Goal: Task Accomplishment & Management: Manage account settings

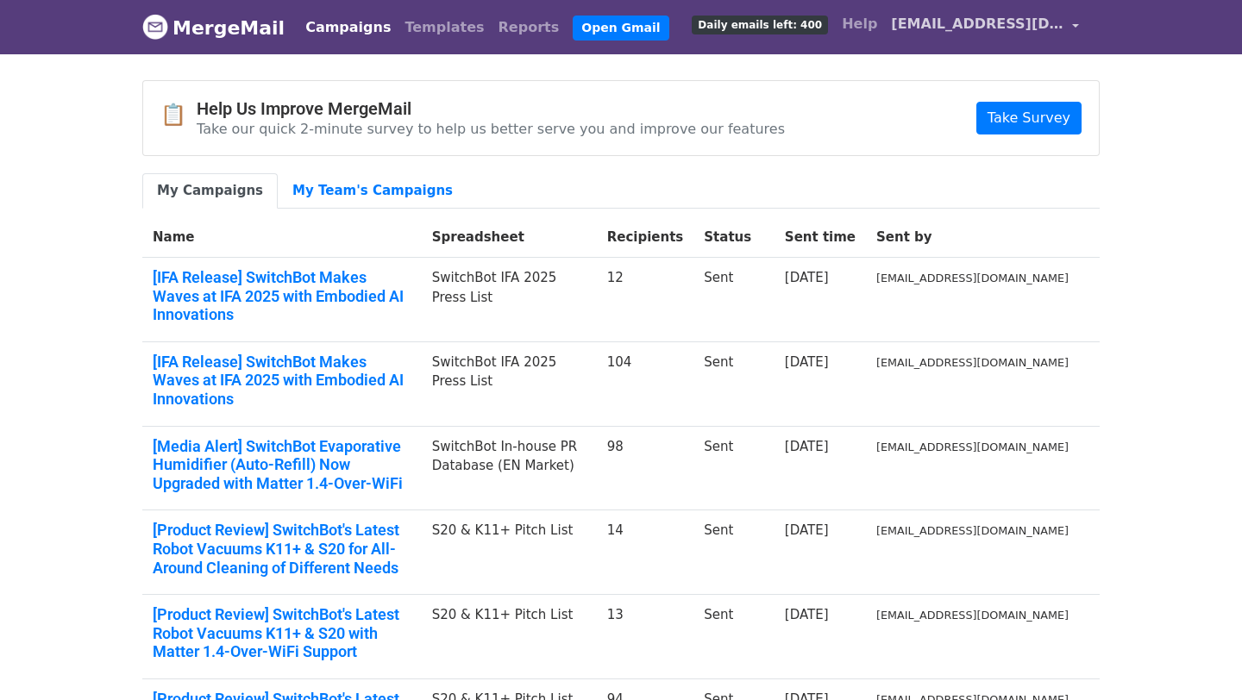
click at [970, 23] on span "[EMAIL_ADDRESS][DOMAIN_NAME]" at bounding box center [977, 24] width 173 height 21
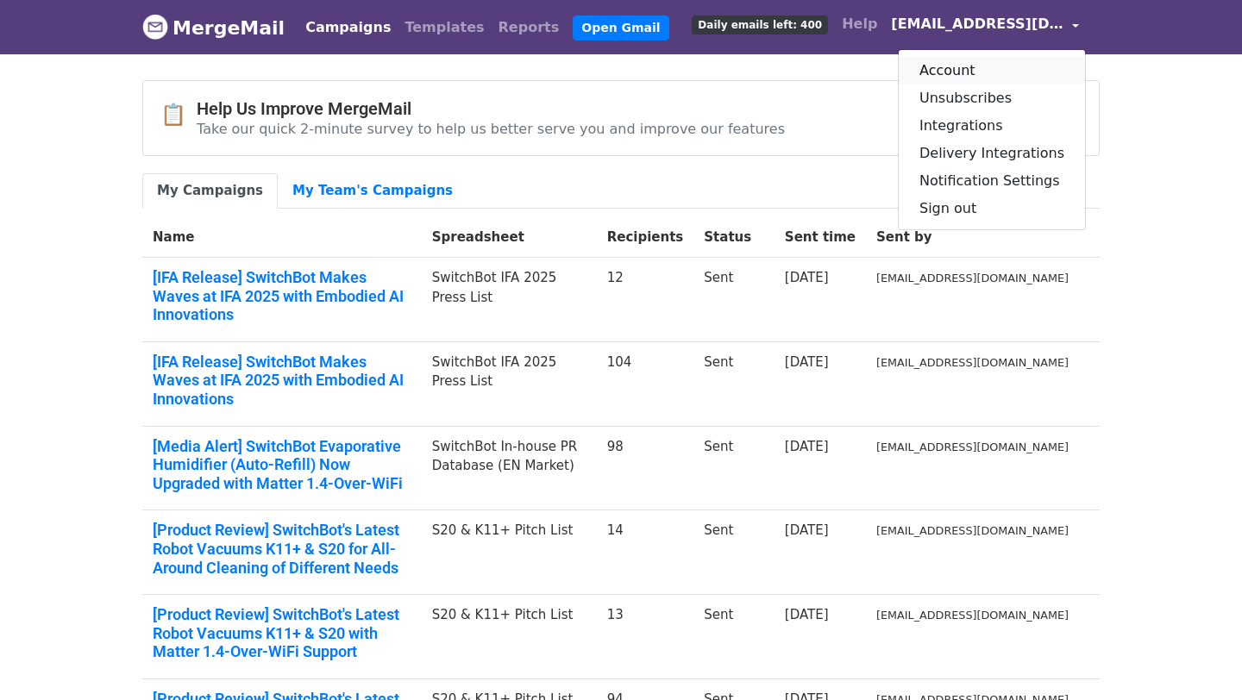
click at [960, 70] on link "Account" at bounding box center [992, 71] width 186 height 28
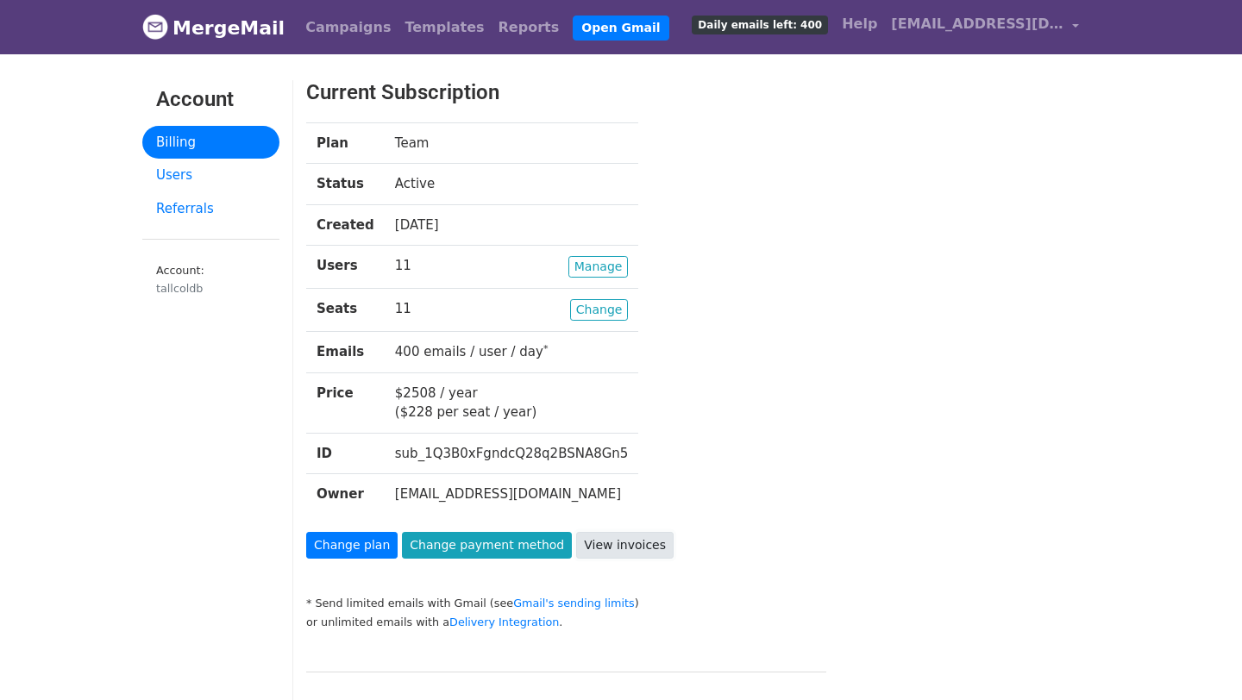
click at [620, 546] on link "View invoices" at bounding box center [624, 545] width 97 height 27
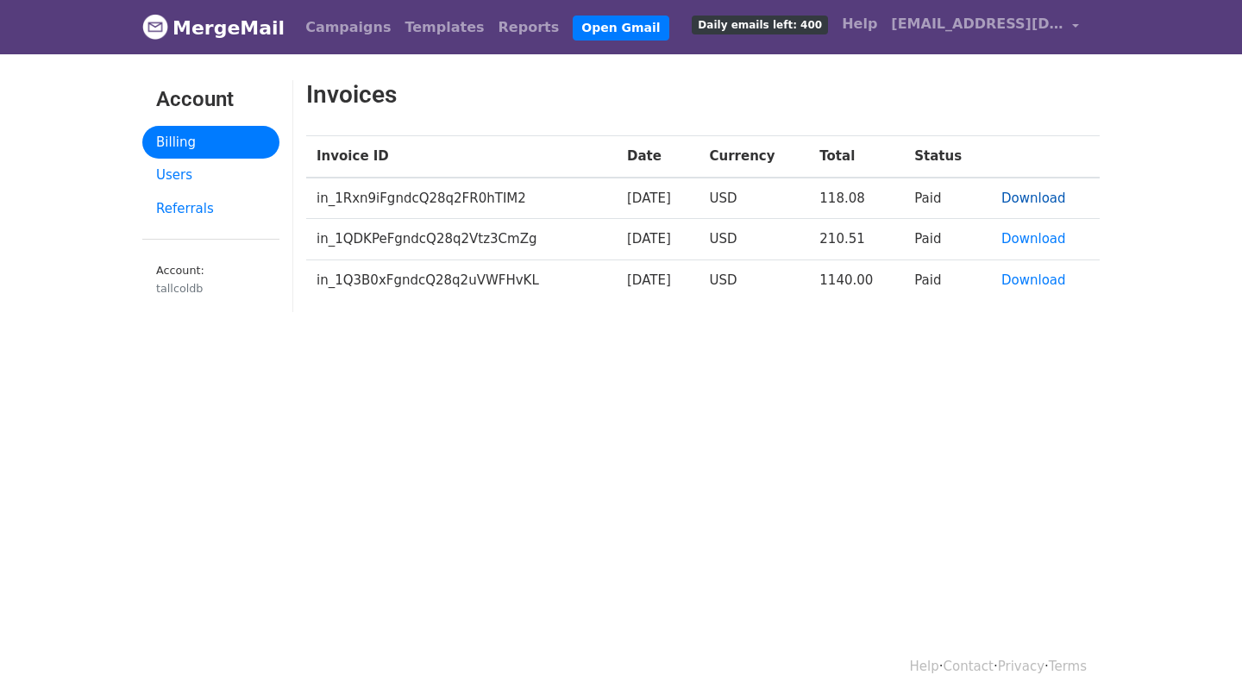
click at [1032, 198] on link "Download" at bounding box center [1034, 199] width 65 height 16
click at [1021, 240] on link "Download" at bounding box center [1034, 239] width 65 height 16
click at [209, 167] on link "Users" at bounding box center [210, 176] width 137 height 34
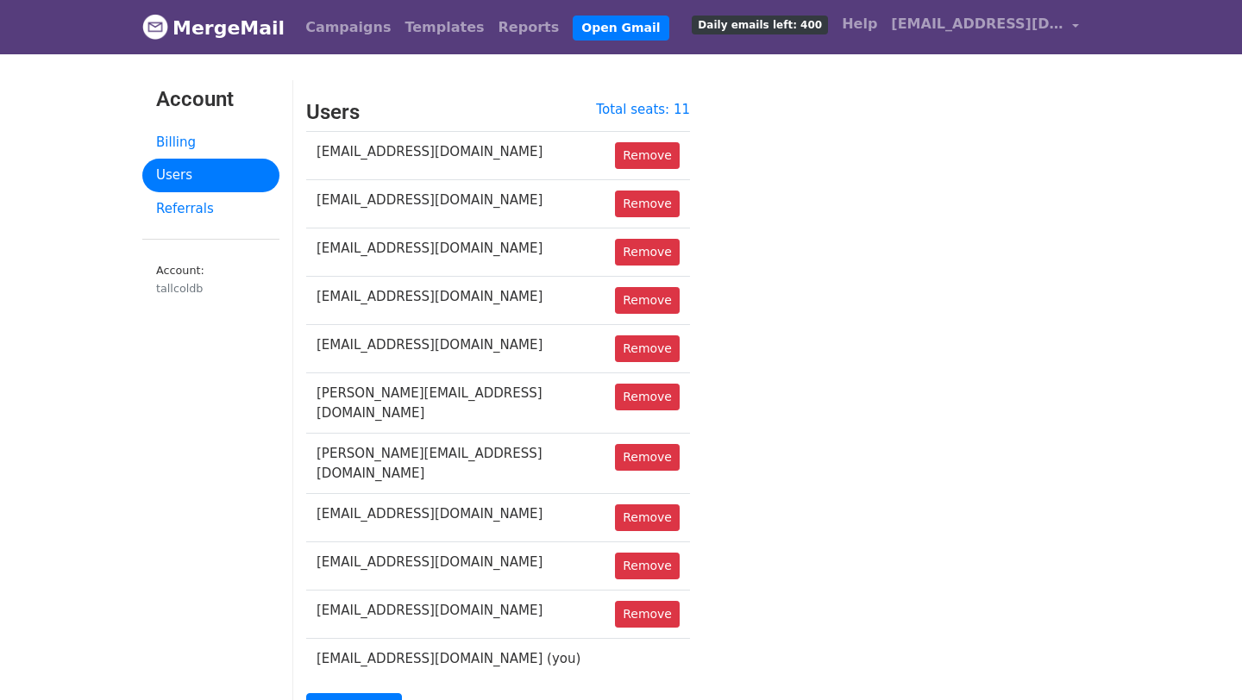
click at [444, 304] on td "mila@acematetennis.com" at bounding box center [455, 301] width 298 height 48
click at [186, 142] on link "Billing" at bounding box center [210, 143] width 137 height 34
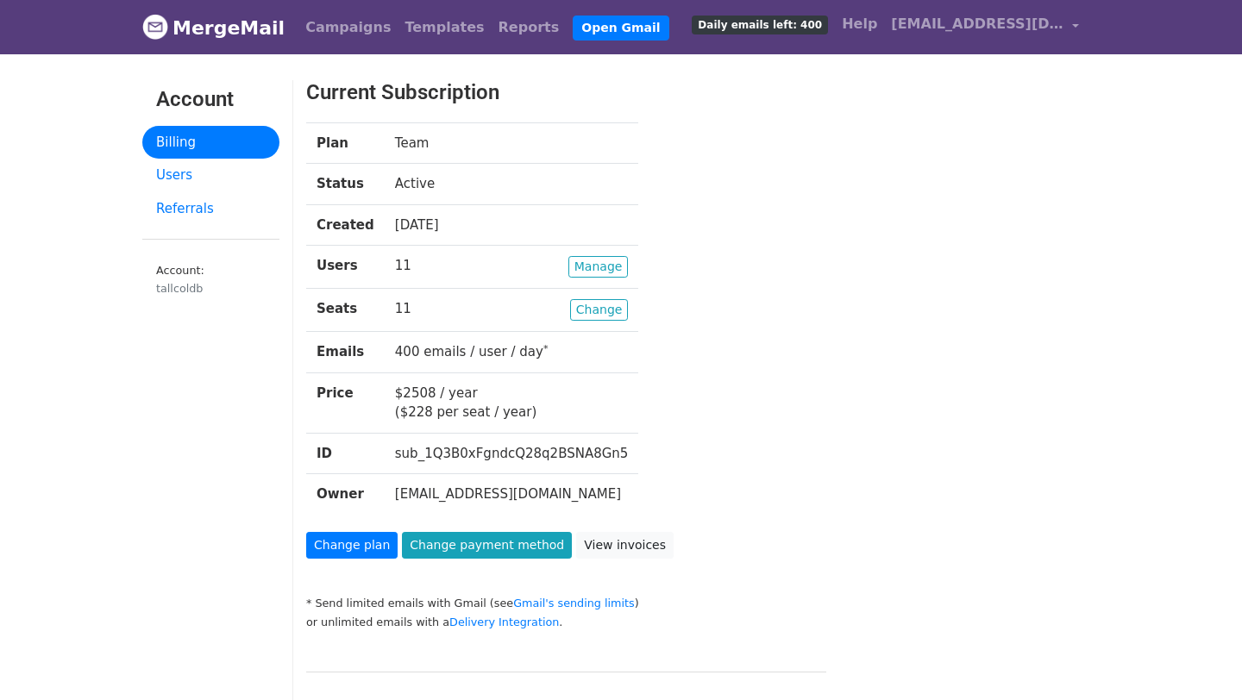
click at [447, 225] on td "11 months ago" at bounding box center [512, 224] width 254 height 41
click at [499, 359] on td "400 emails / user / day *" at bounding box center [512, 352] width 254 height 41
click at [439, 414] on td "$2508 / year ($228 per seat / year)" at bounding box center [512, 403] width 254 height 60
click at [462, 551] on link "Change payment method" at bounding box center [487, 545] width 170 height 27
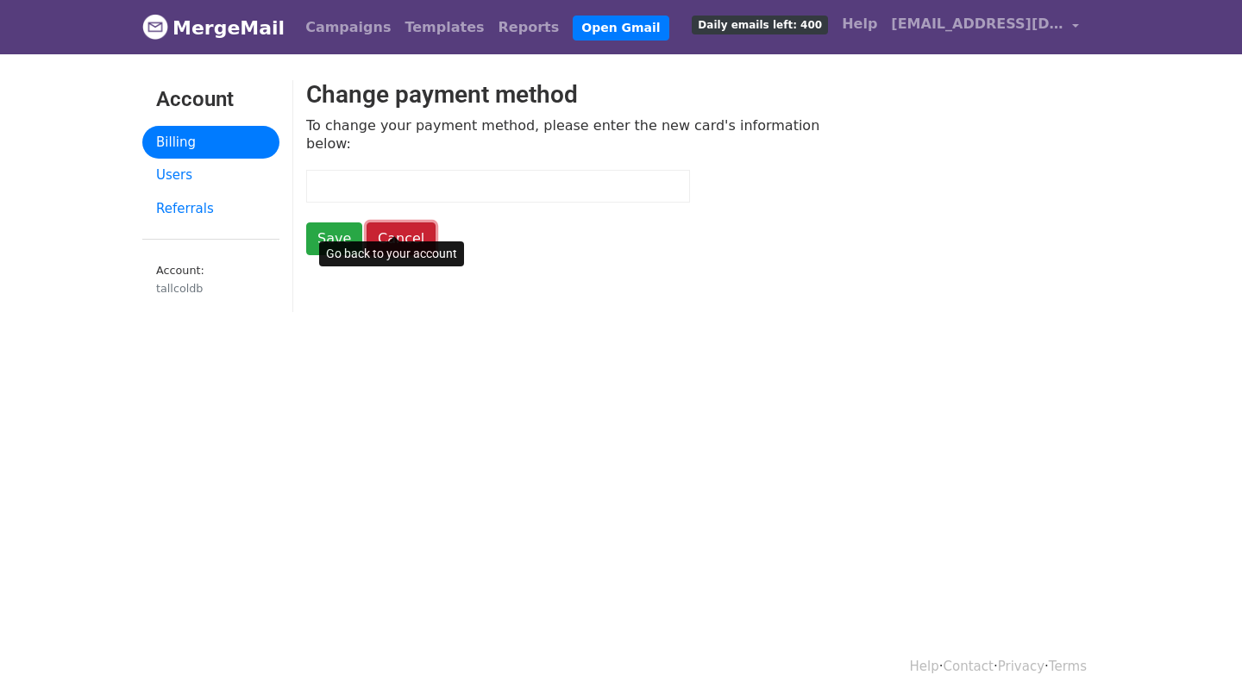
click at [385, 223] on link "Cancel" at bounding box center [401, 239] width 69 height 33
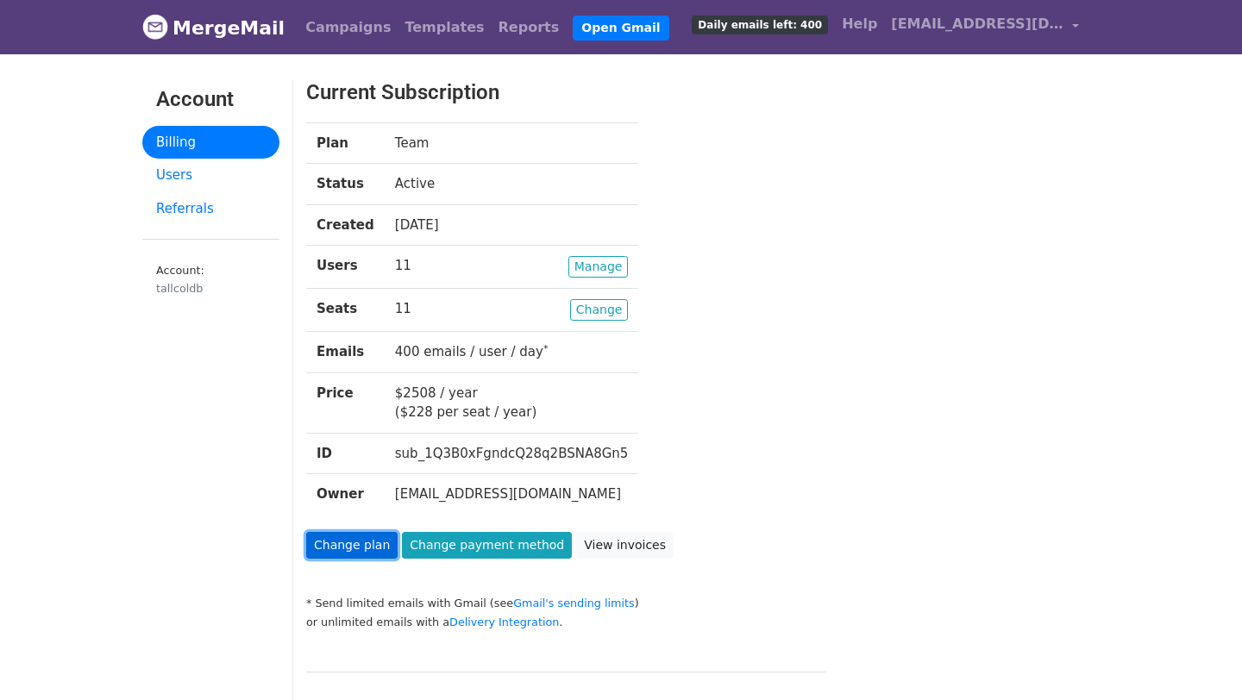
click at [354, 554] on link "Change plan" at bounding box center [351, 545] width 91 height 27
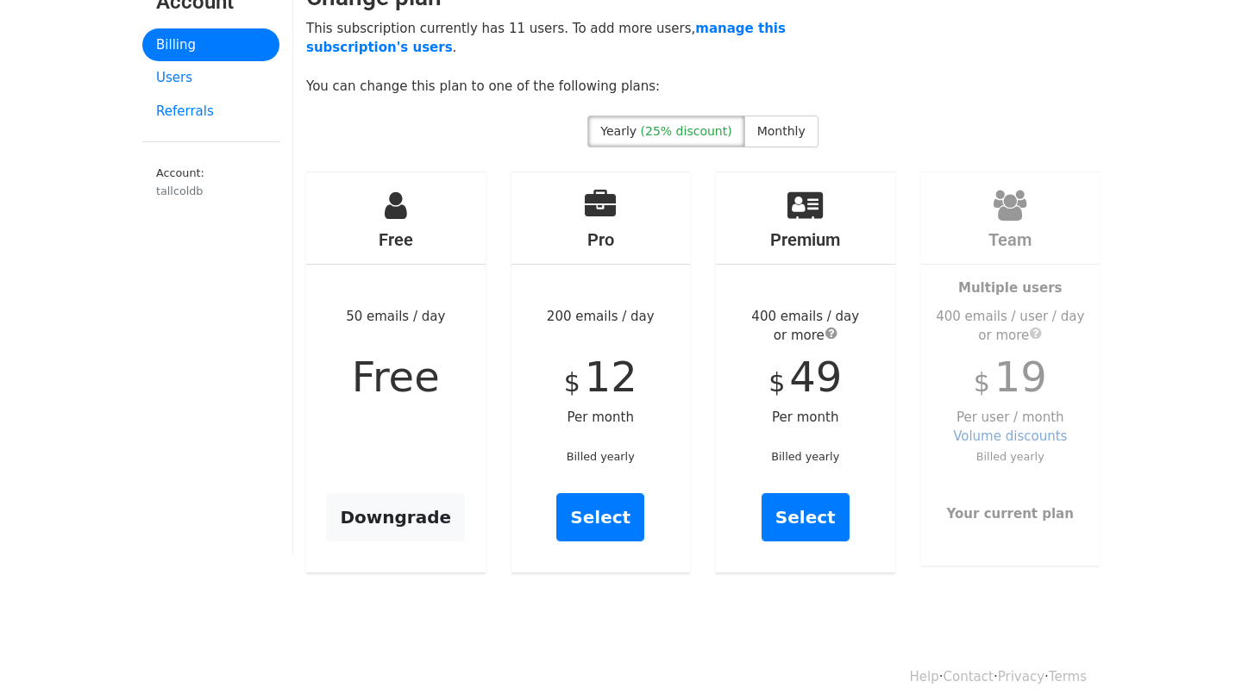
scroll to position [100, 0]
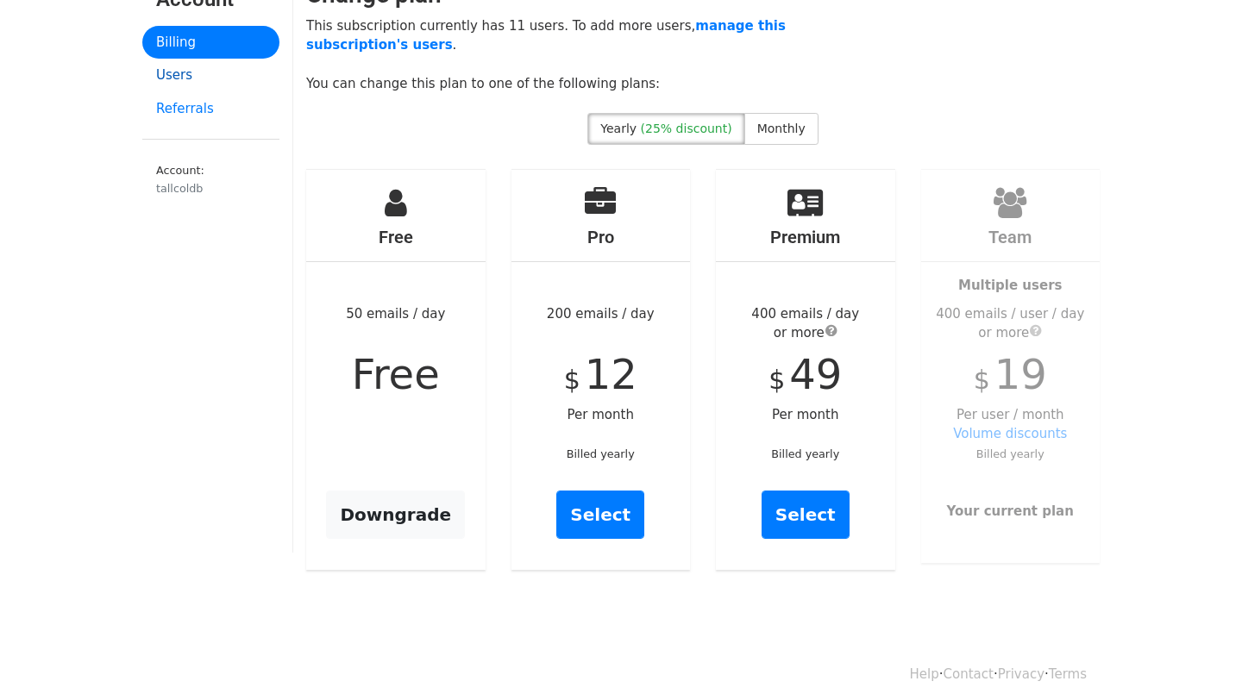
click at [195, 82] on link "Users" at bounding box center [210, 76] width 137 height 34
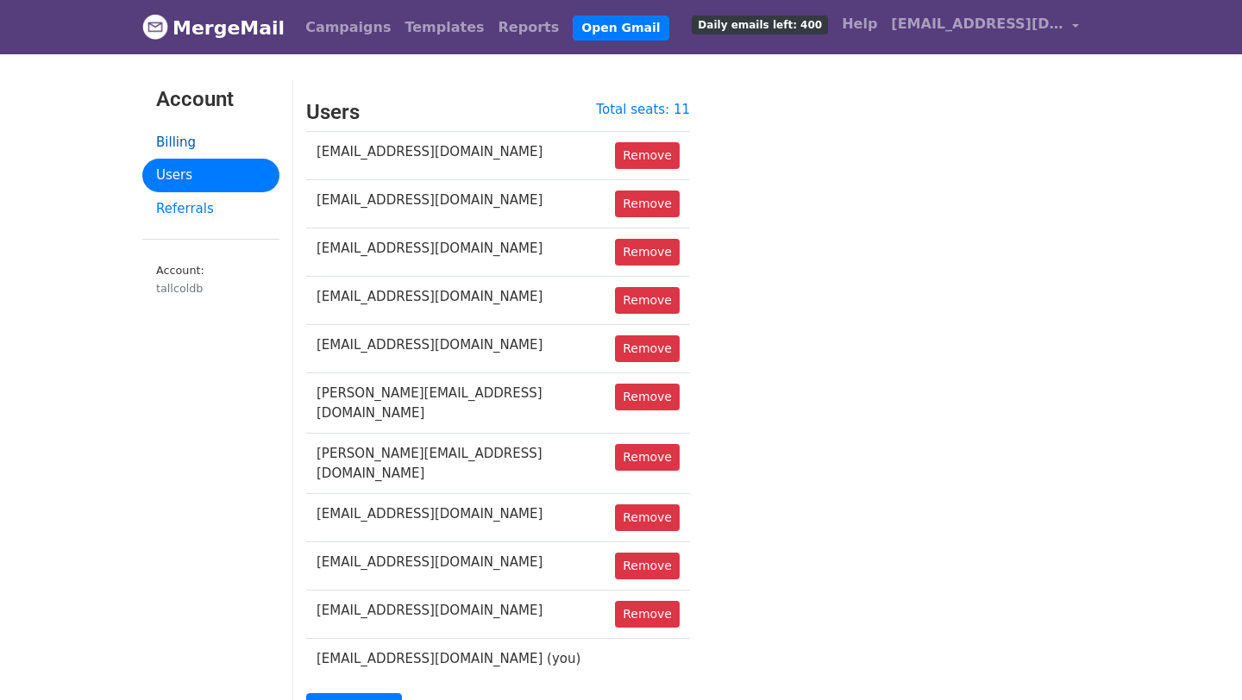
click at [198, 145] on link "Billing" at bounding box center [210, 143] width 137 height 34
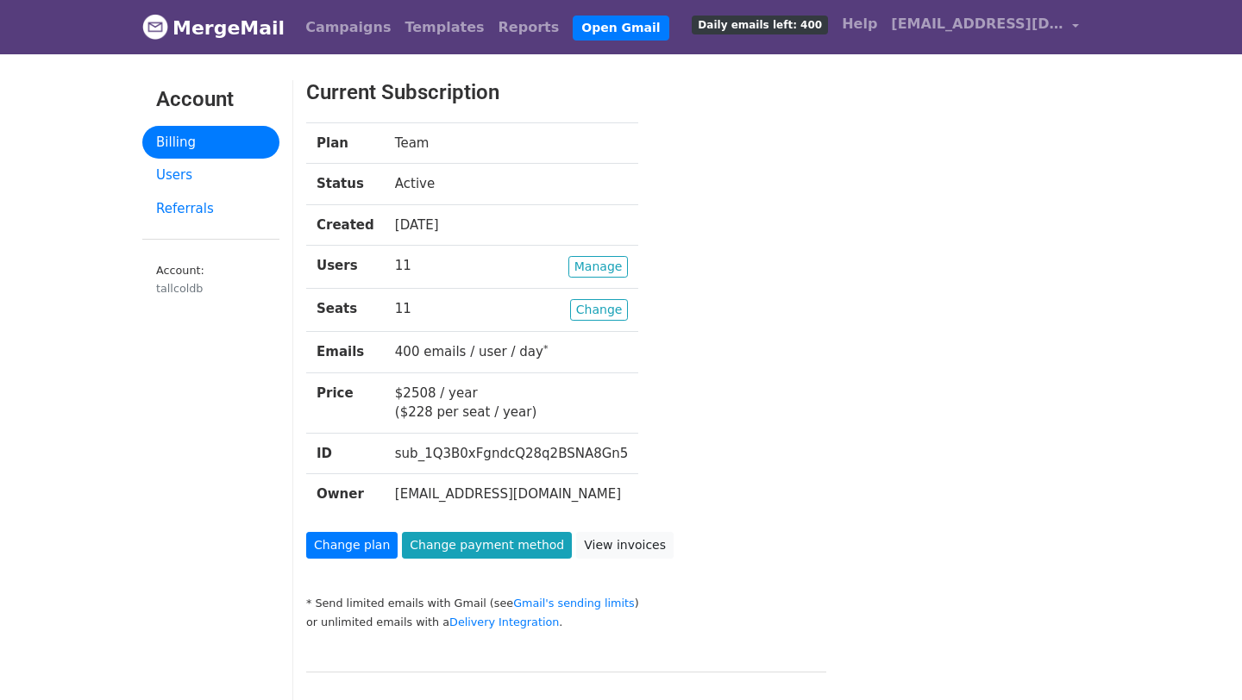
click at [447, 397] on td "$2508 / year ($228 per seat / year)" at bounding box center [512, 403] width 254 height 60
click at [463, 494] on td "[EMAIL_ADDRESS][DOMAIN_NAME]" at bounding box center [512, 494] width 254 height 41
click at [1034, 32] on span "[EMAIL_ADDRESS][DOMAIN_NAME]" at bounding box center [977, 24] width 173 height 21
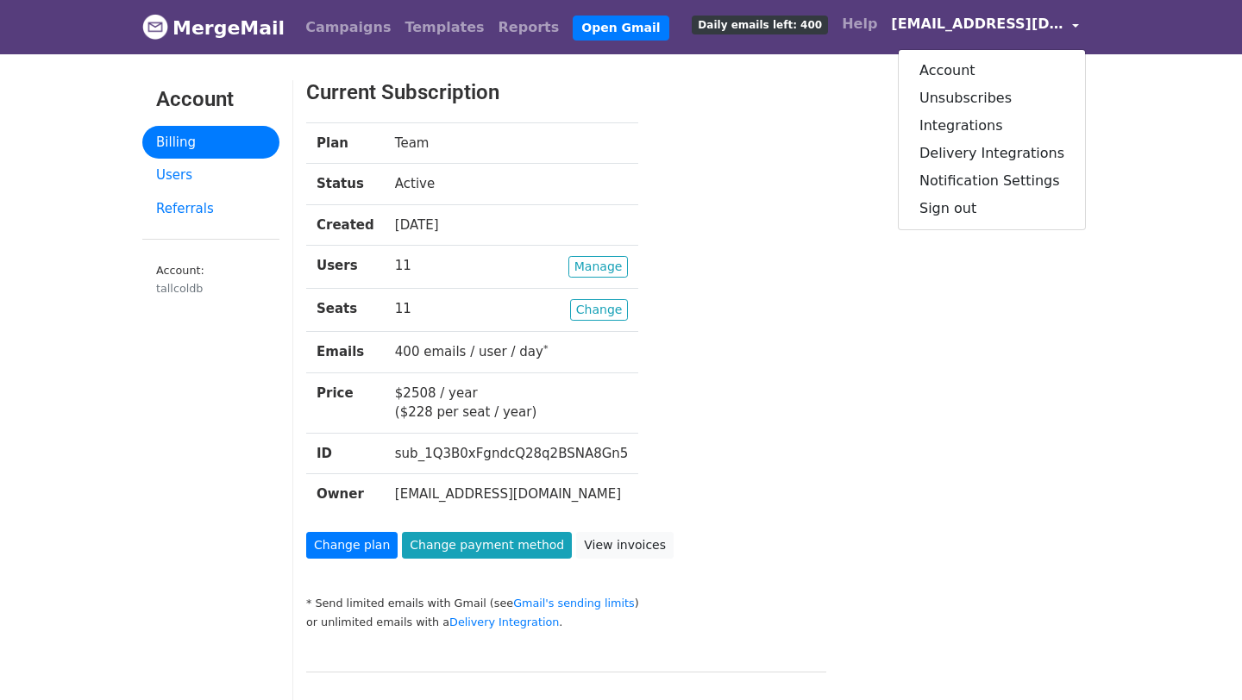
click at [798, 387] on div "Plan Team Status Active Created [DATE] Users [GEOGRAPHIC_DATA] 11 Seats Change …" at bounding box center [668, 327] width 751 height 410
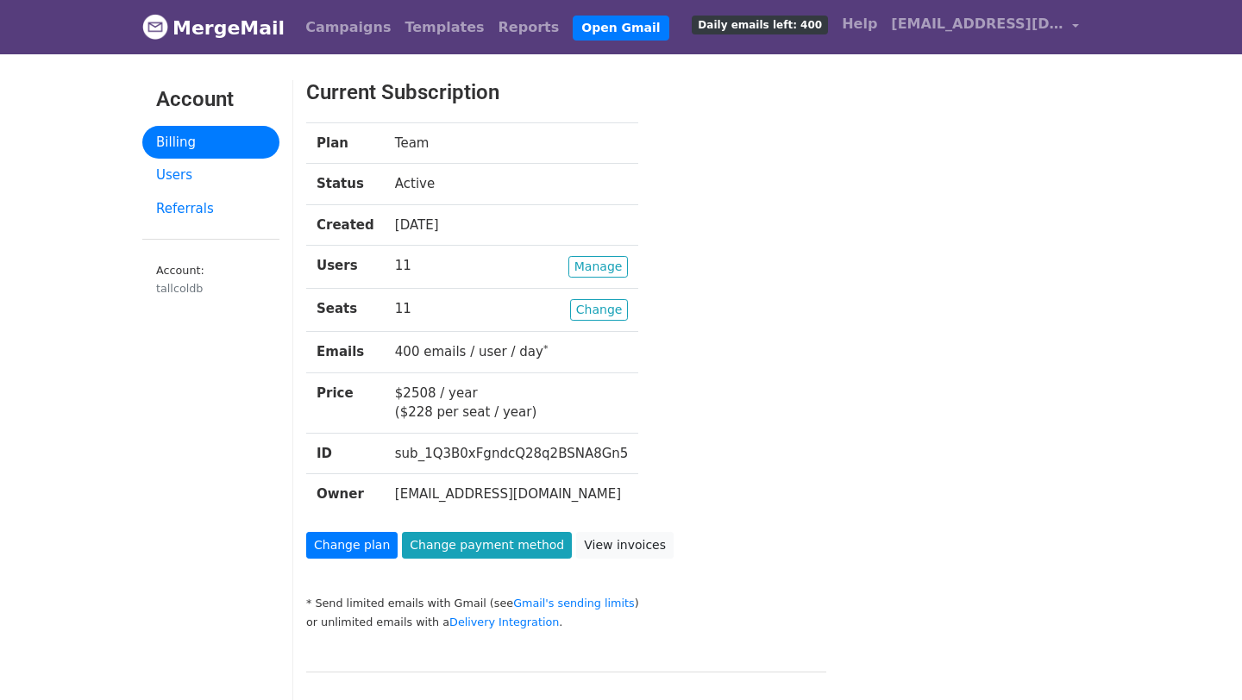
click at [483, 355] on td "400 emails / user / day *" at bounding box center [512, 352] width 254 height 41
click at [1038, 17] on span "[EMAIL_ADDRESS][DOMAIN_NAME]" at bounding box center [977, 24] width 173 height 21
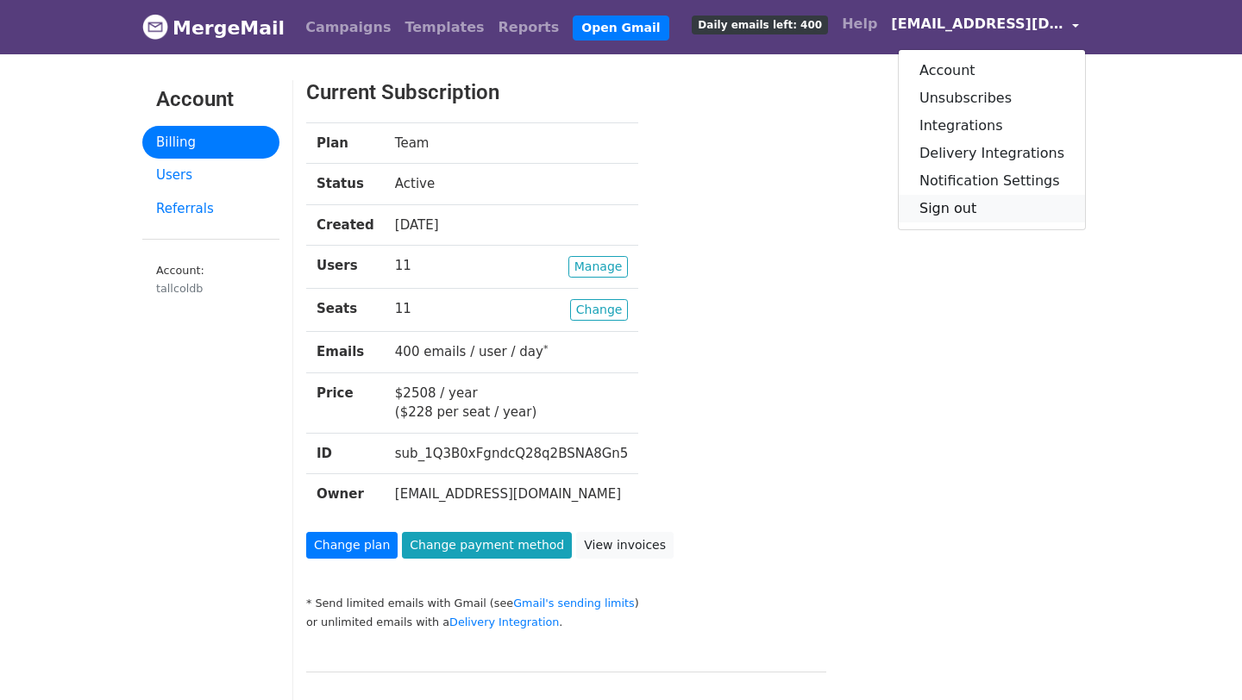
click at [976, 204] on link "Sign out" at bounding box center [992, 209] width 186 height 28
